Goal: Task Accomplishment & Management: Manage account settings

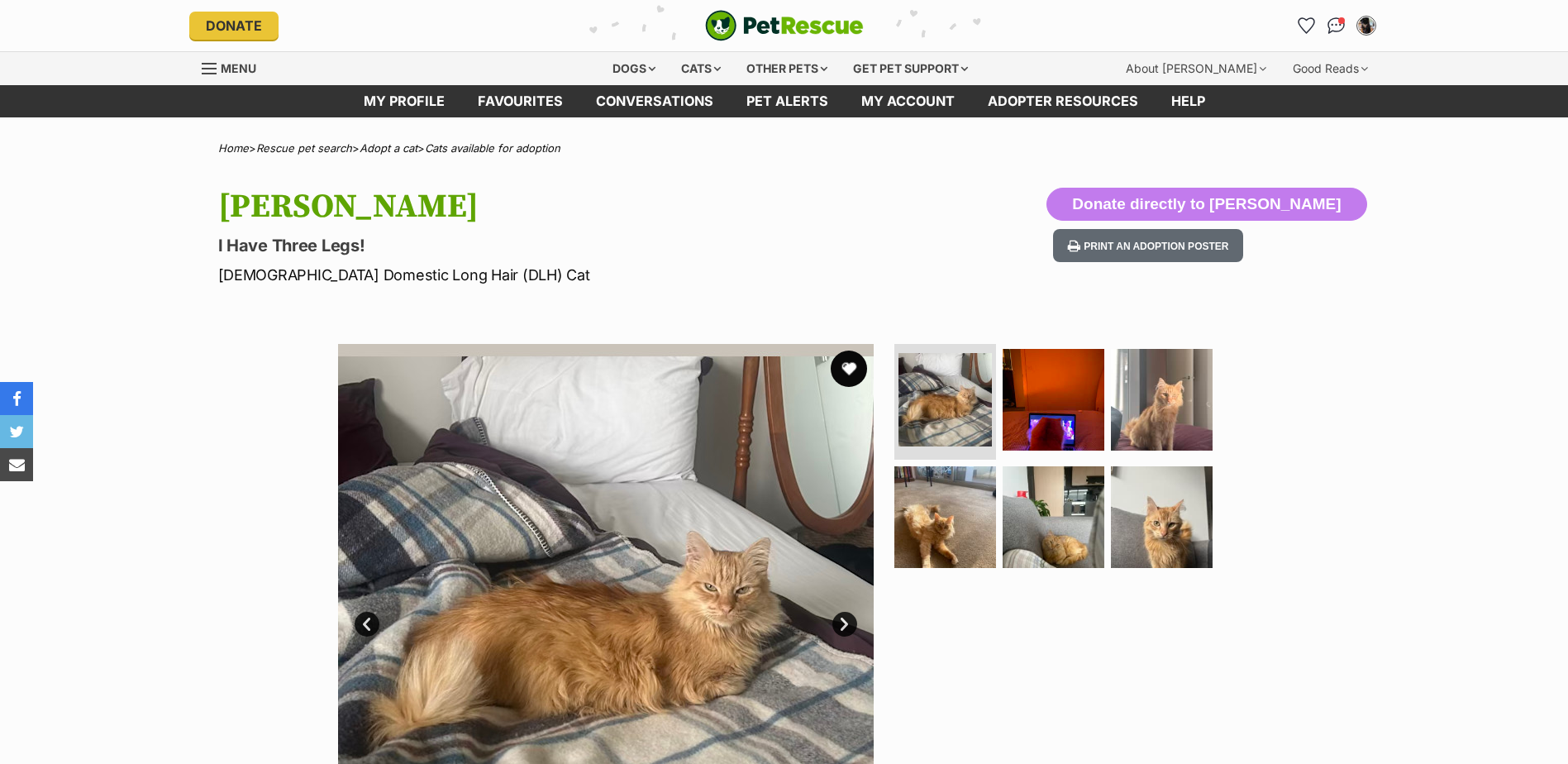
click at [849, 364] on button "favourite" at bounding box center [849, 368] width 37 height 37
click at [515, 98] on link "Favourites" at bounding box center [520, 101] width 118 height 32
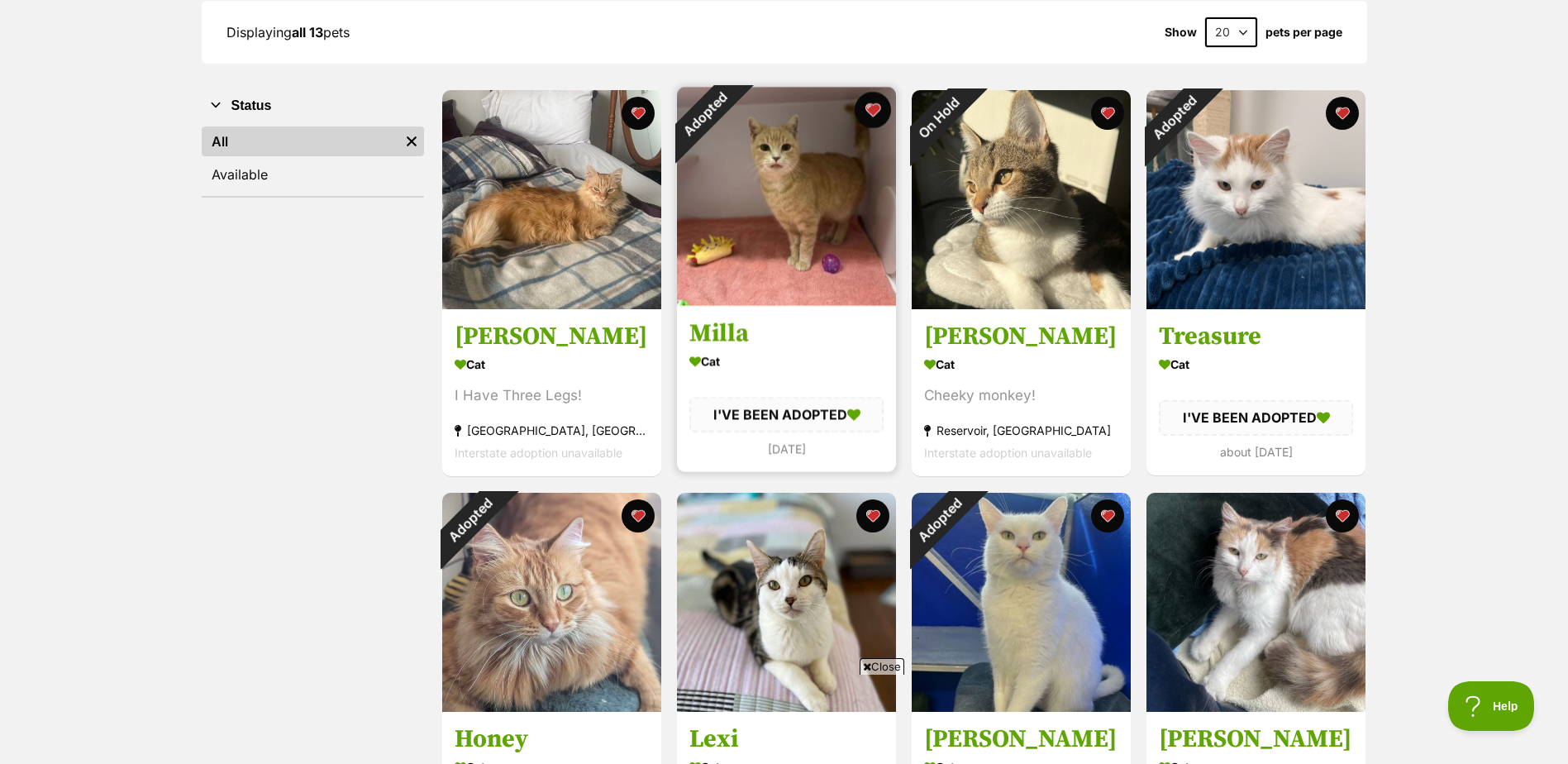
click at [871, 112] on button "favourite" at bounding box center [872, 109] width 37 height 37
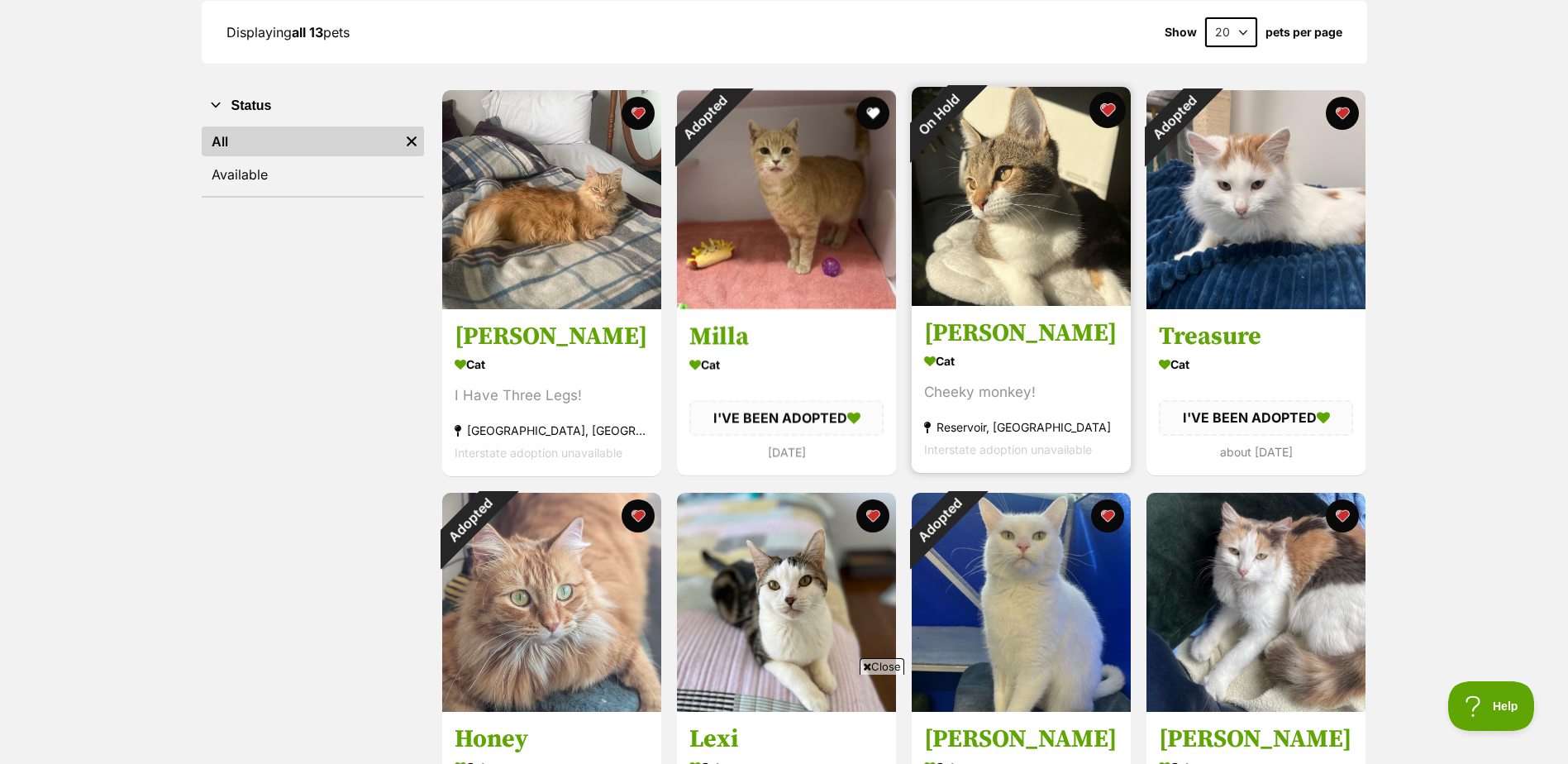
click at [1108, 111] on button "favourite" at bounding box center [1108, 109] width 37 height 37
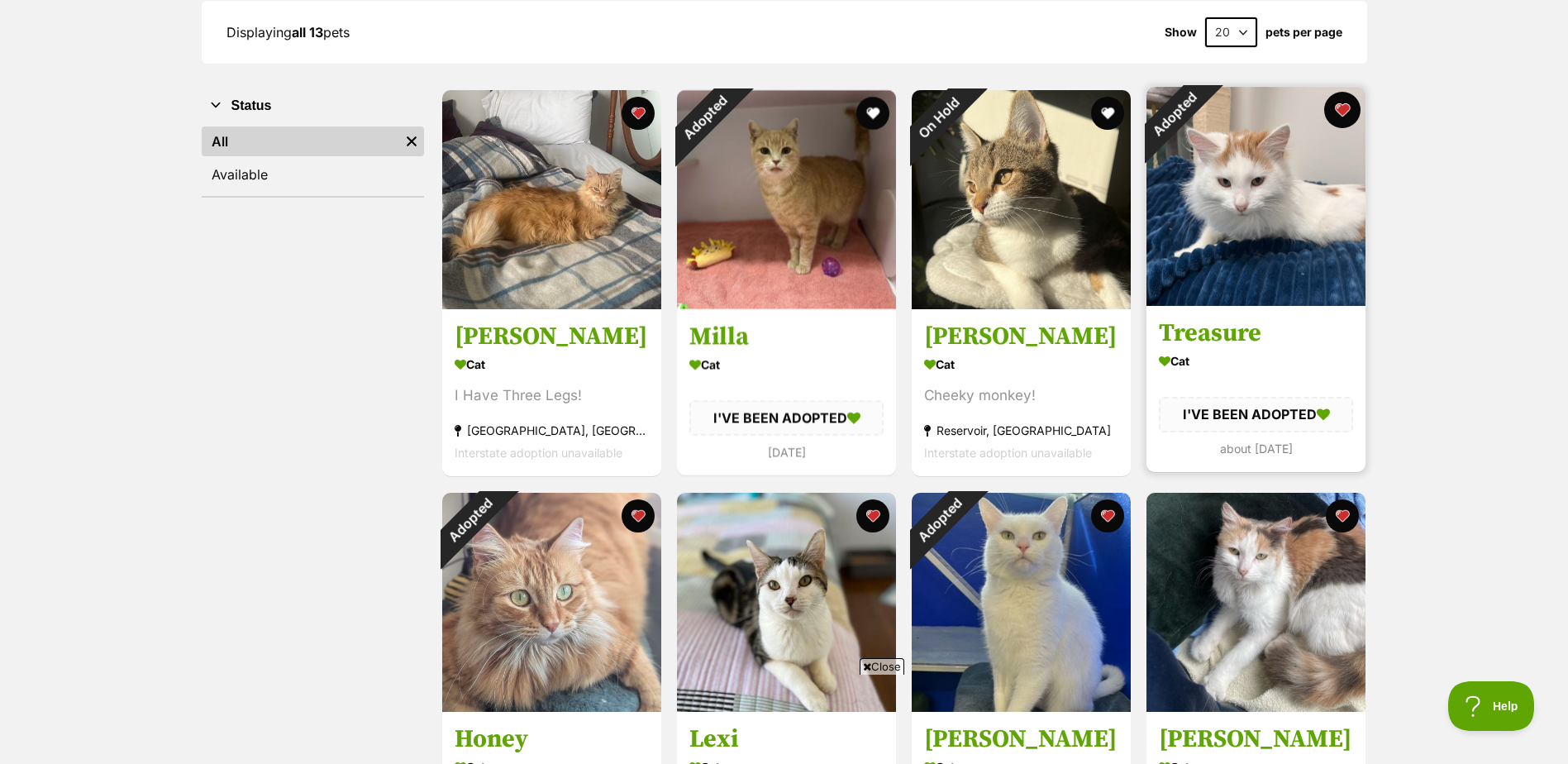
click at [1344, 111] on button "favourite" at bounding box center [1343, 109] width 37 height 37
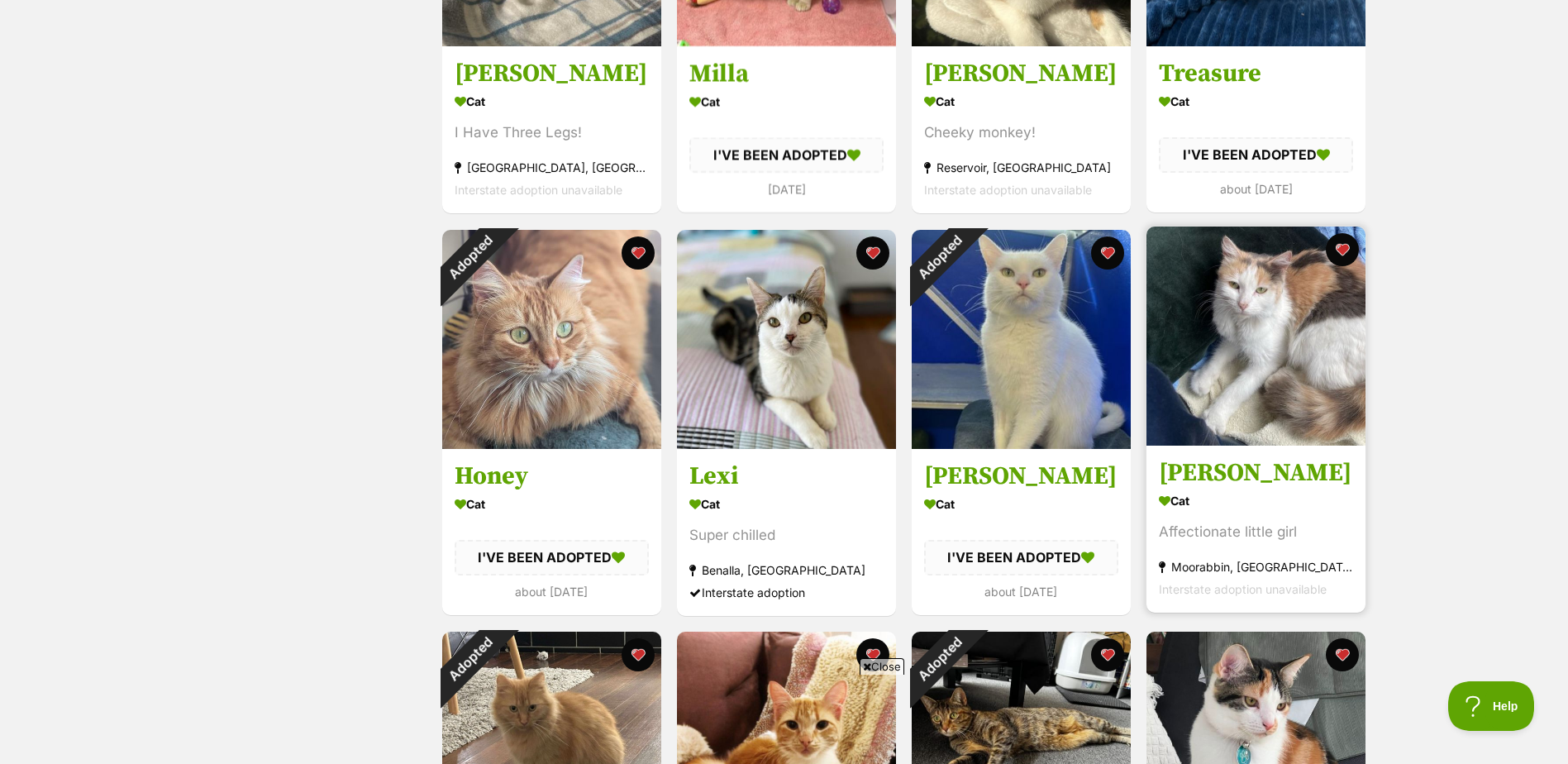
scroll to position [578, 0]
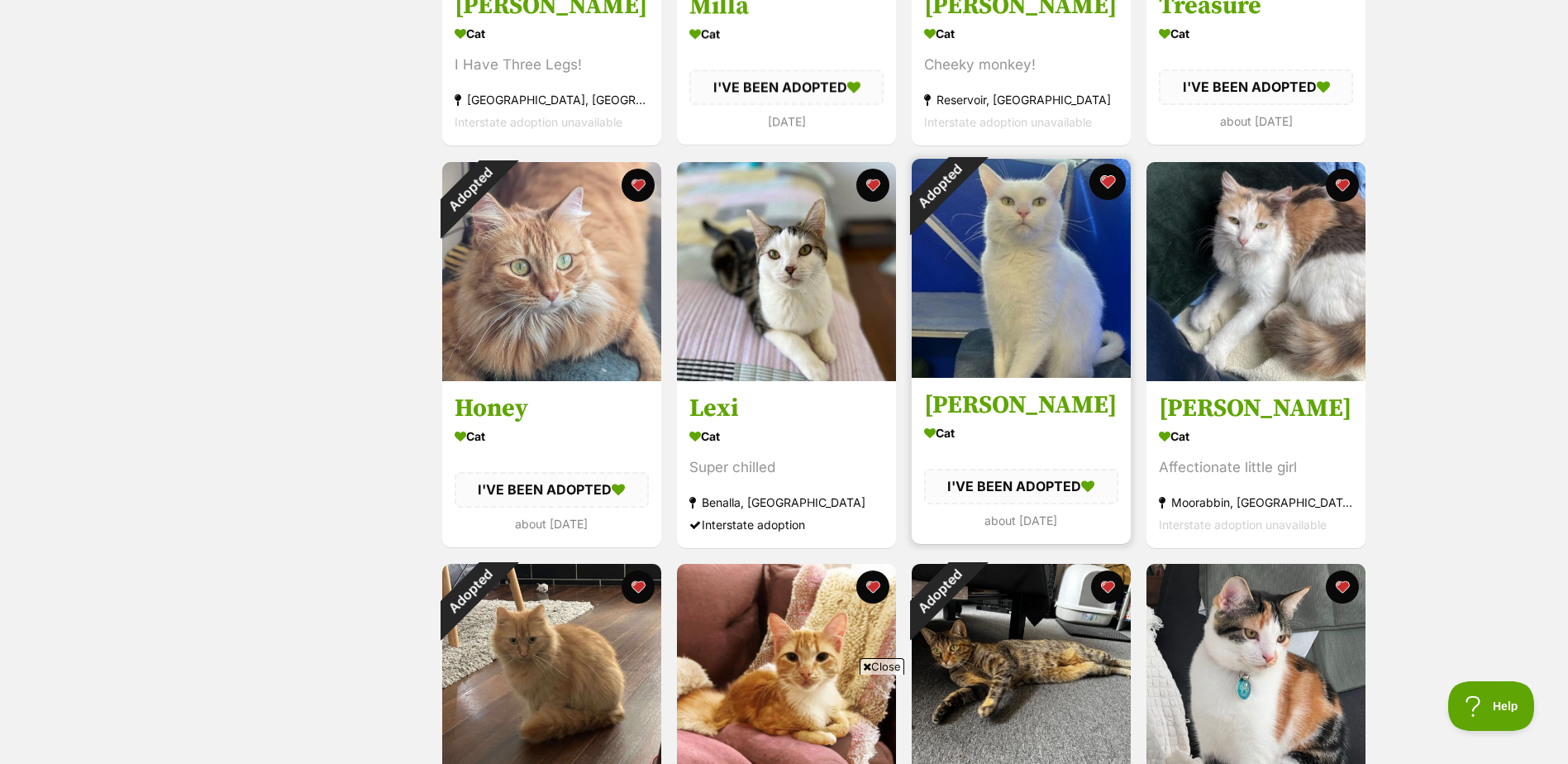
click at [1102, 178] on button "favourite" at bounding box center [1108, 182] width 37 height 37
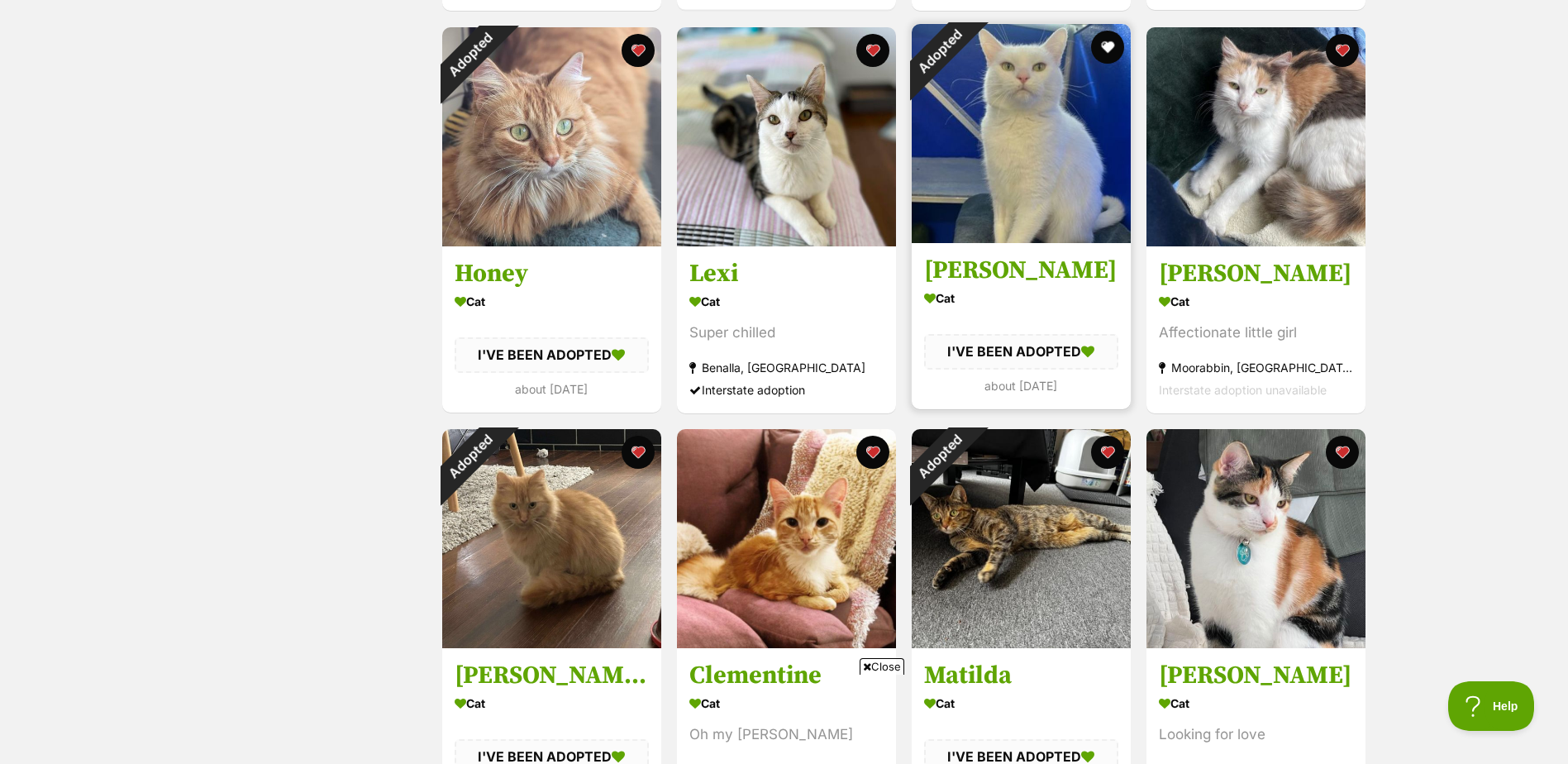
scroll to position [744, 0]
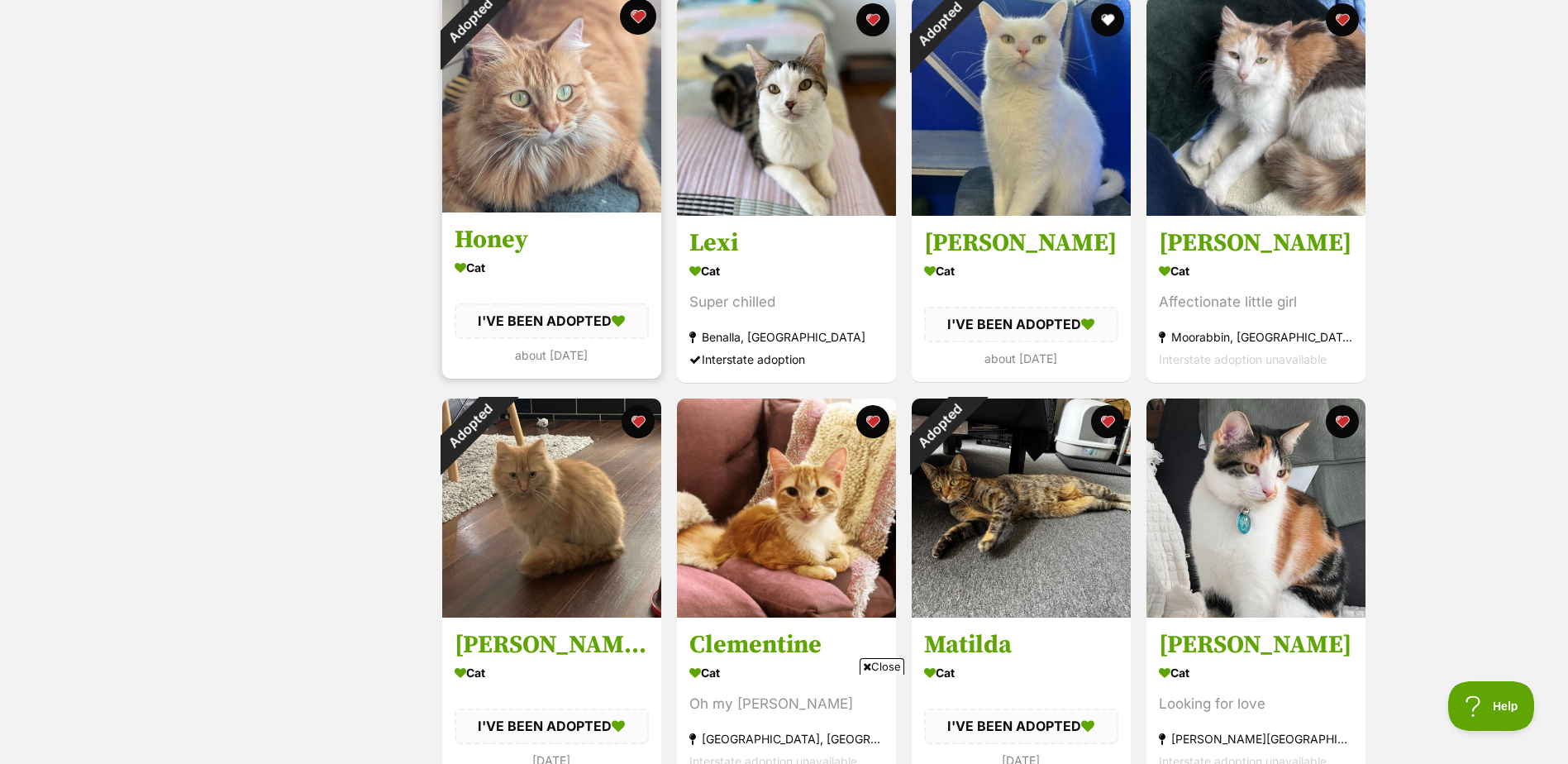
click at [640, 18] on button "favourite" at bounding box center [638, 16] width 37 height 37
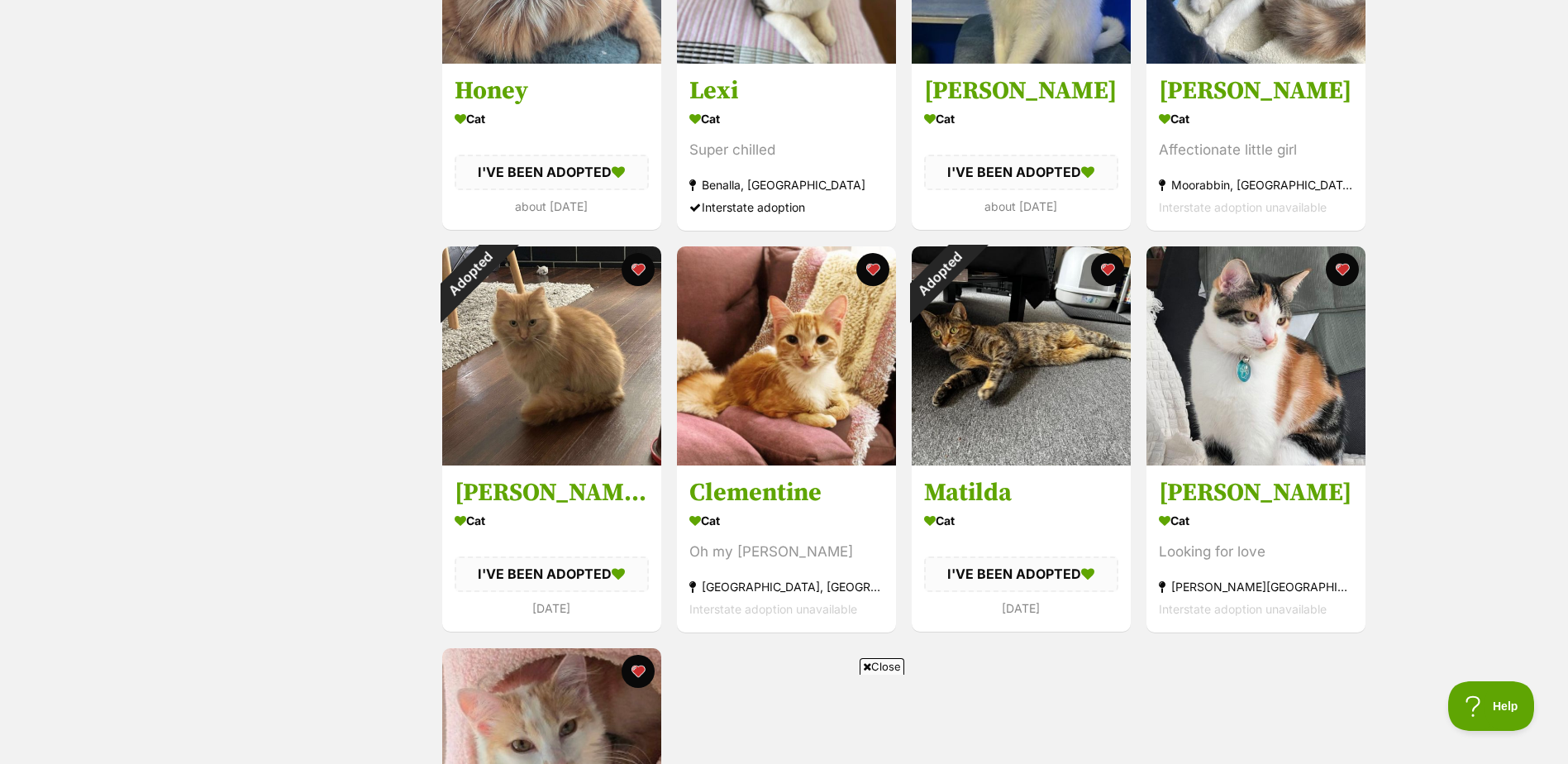
scroll to position [909, 0]
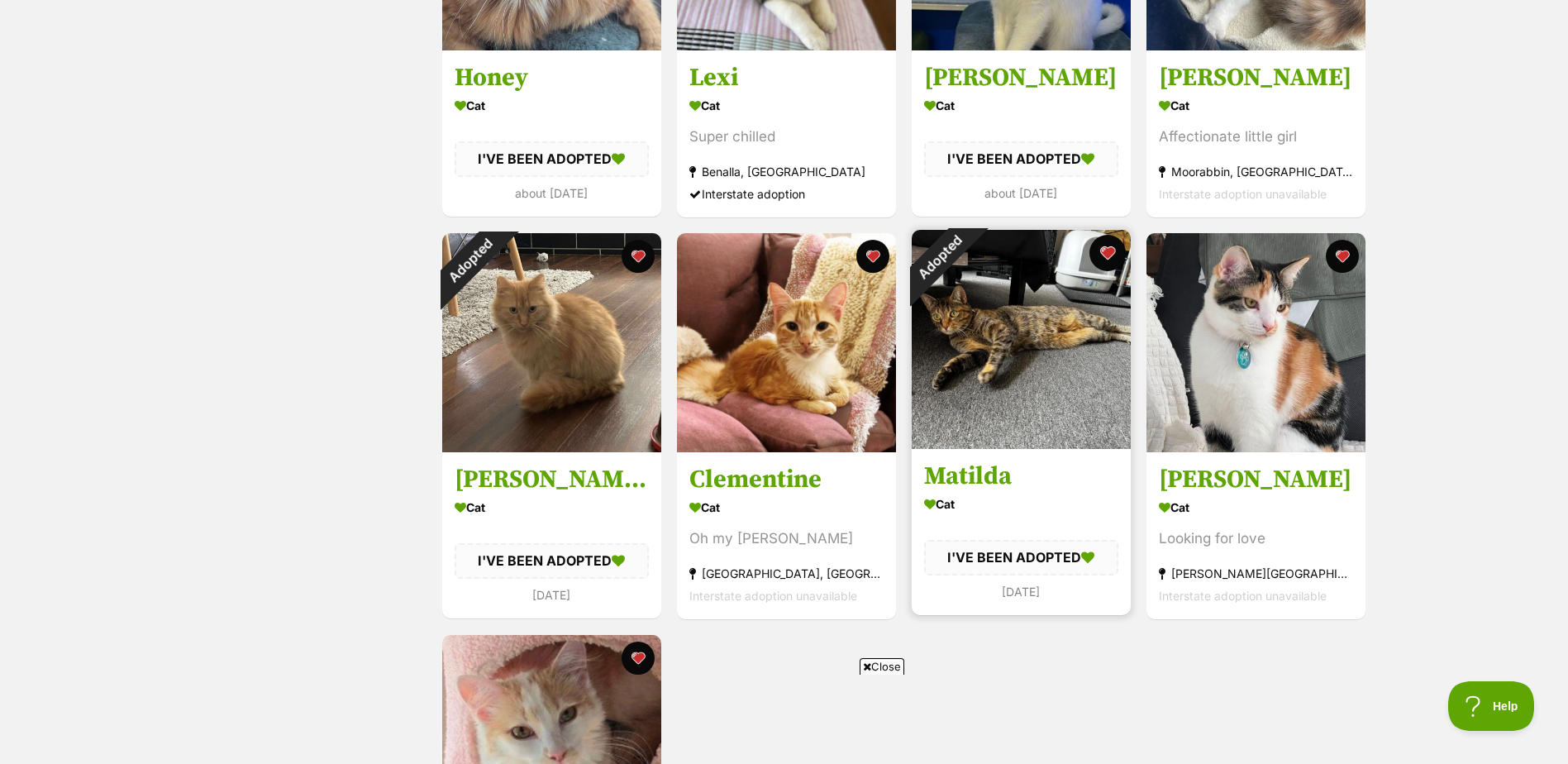
click at [1103, 252] on button "favourite" at bounding box center [1108, 253] width 37 height 37
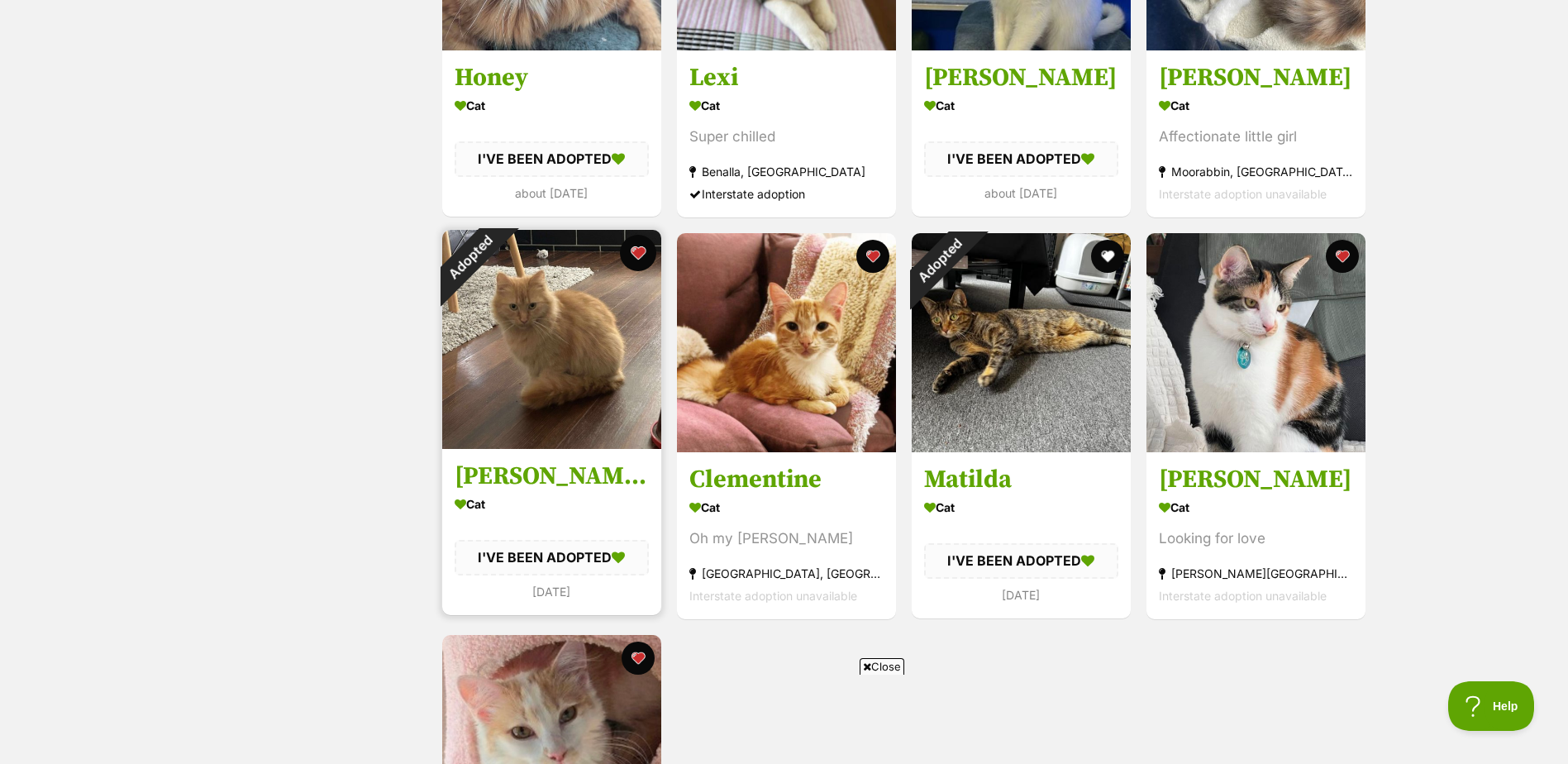
click at [641, 250] on button "favourite" at bounding box center [638, 253] width 37 height 37
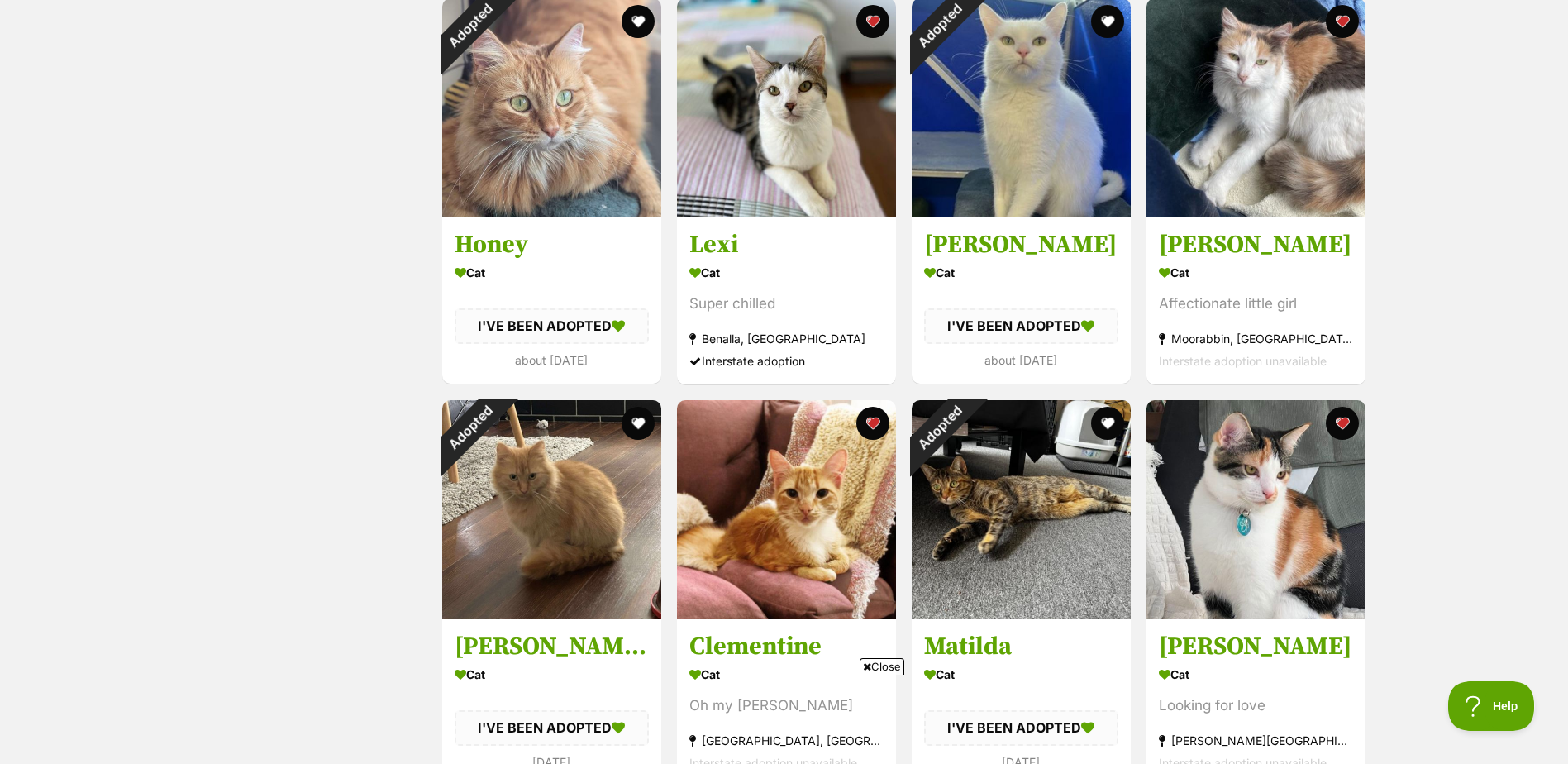
scroll to position [414, 0]
